Goal: Task Accomplishment & Management: Manage account settings

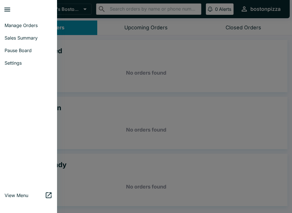
click at [9, 35] on span "Sales Summary" at bounding box center [29, 38] width 48 height 6
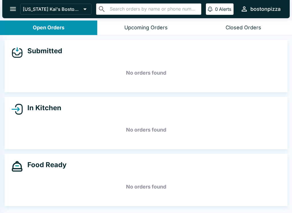
select select "03:00"
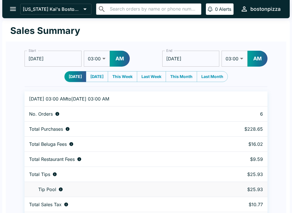
click at [8, 11] on button "open drawer" at bounding box center [13, 9] width 15 height 15
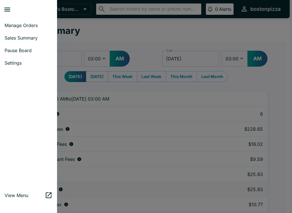
click at [14, 23] on span "Manage Orders" at bounding box center [29, 26] width 48 height 6
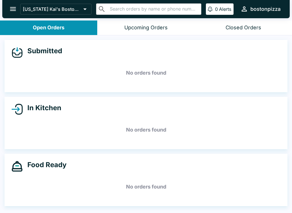
click at [12, 10] on icon "open drawer" at bounding box center [13, 9] width 8 height 8
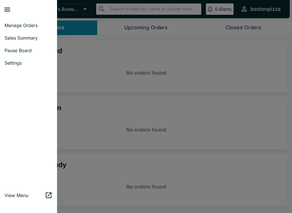
click at [10, 36] on span "Sales Summary" at bounding box center [29, 38] width 48 height 6
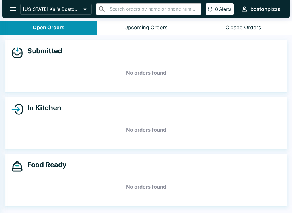
select select "03:00"
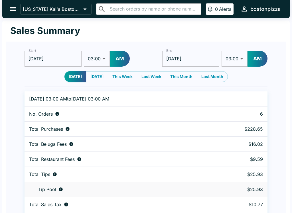
scroll to position [17, 0]
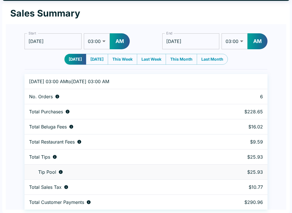
click at [121, 39] on button "AM" at bounding box center [120, 41] width 20 height 16
click at [102, 38] on select "01:00 01:30 02:00 02:30 03:00 03:30 04:00 04:30 05:00 05:30 06:00 06:30 07:00 0…" at bounding box center [97, 41] width 26 height 16
click at [115, 39] on button "PM" at bounding box center [120, 41] width 20 height 16
click at [113, 38] on button "AM" at bounding box center [120, 41] width 20 height 16
click at [115, 36] on button "PM" at bounding box center [120, 41] width 20 height 16
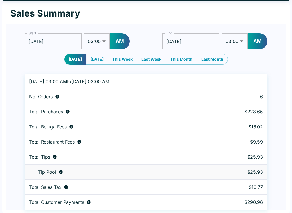
click at [113, 39] on button "AM" at bounding box center [120, 41] width 20 height 16
click at [117, 40] on button "PM" at bounding box center [120, 41] width 20 height 16
